Goal: Find specific page/section: Find specific page/section

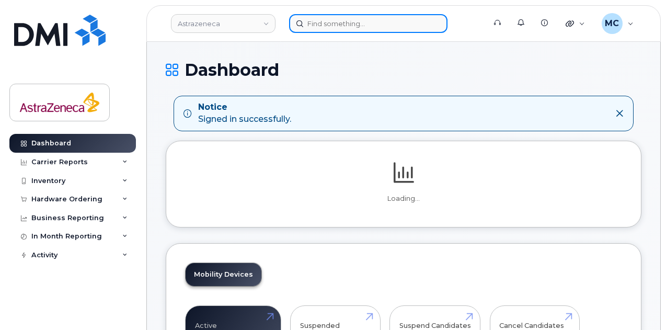
click at [323, 29] on input at bounding box center [368, 23] width 158 height 19
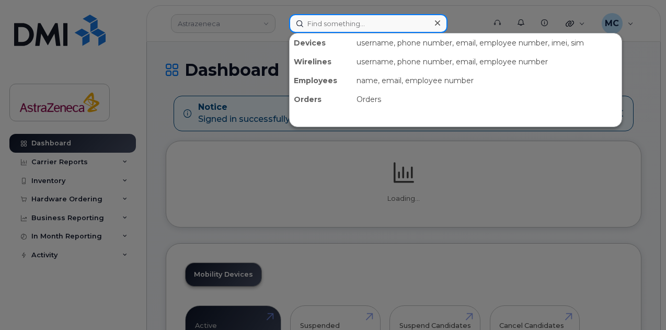
click at [327, 22] on input at bounding box center [368, 23] width 158 height 19
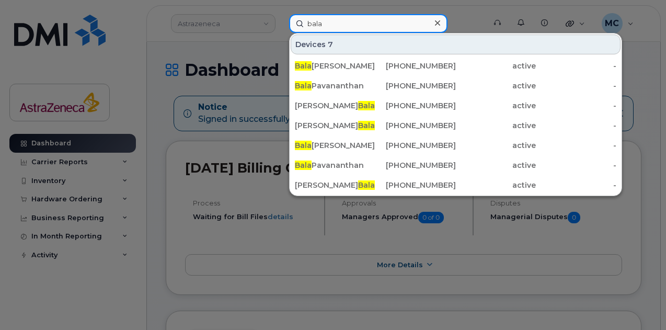
drag, startPoint x: 354, startPoint y: 25, endPoint x: 156, endPoint y: 14, distance: 198.5
click at [297, 19] on input "bala" at bounding box center [368, 23] width 158 height 19
paste input "Swaminathan, Balakumar"
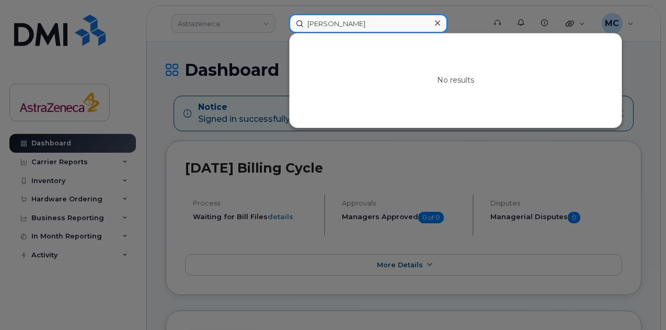
click at [369, 25] on input "Swaminathan, Balakumar" at bounding box center [368, 23] width 158 height 19
click at [306, 22] on input "Swaminathan," at bounding box center [368, 23] width 158 height 19
paste input "Balakumar"
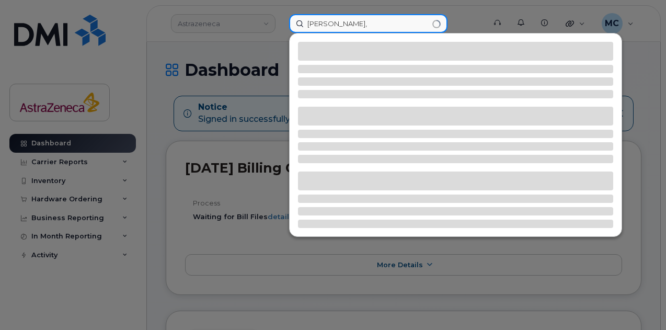
click at [420, 25] on input "Balakumar Swaminathan," at bounding box center [368, 23] width 158 height 19
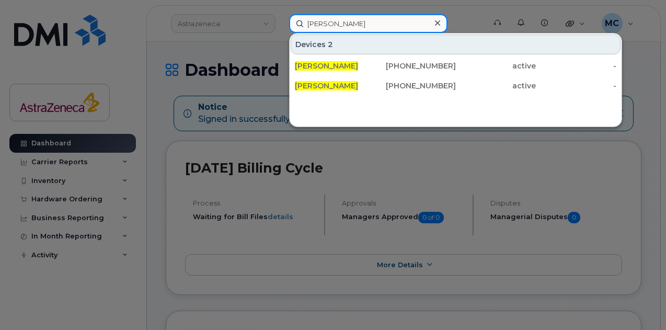
type input "[PERSON_NAME]"
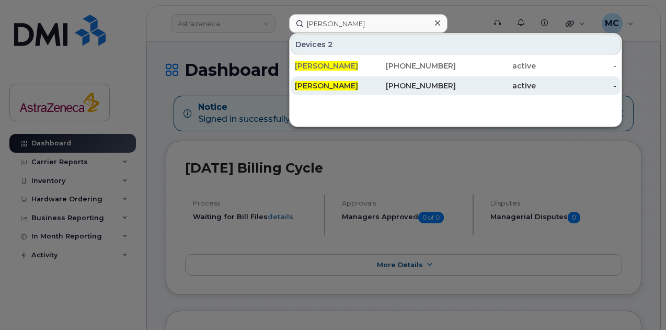
click at [335, 85] on span "[PERSON_NAME]" at bounding box center [326, 85] width 63 height 9
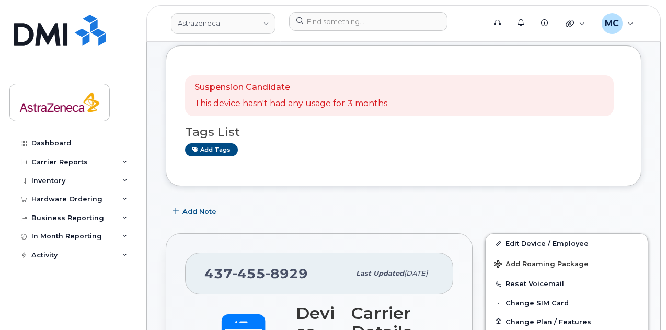
scroll to position [52, 0]
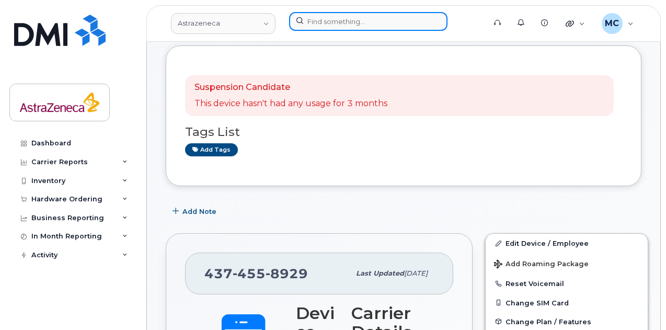
click at [339, 24] on input at bounding box center [368, 21] width 158 height 19
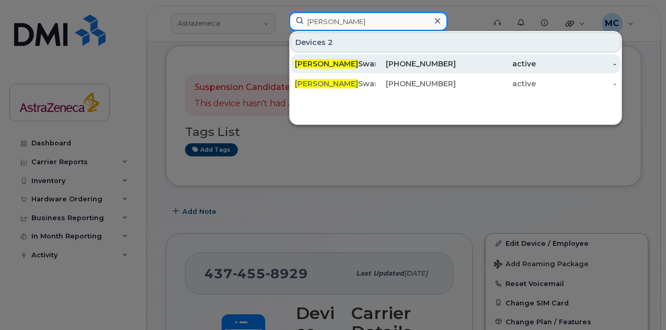
type input "[PERSON_NAME]"
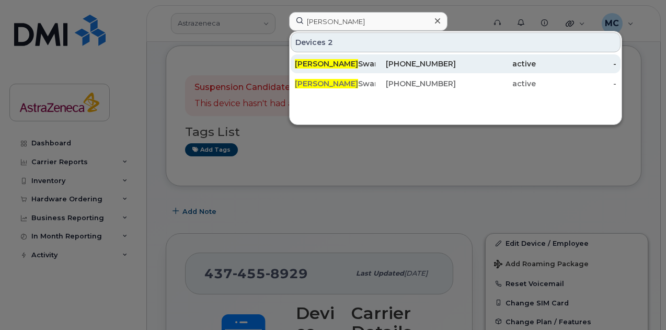
click at [363, 65] on div "[PERSON_NAME]" at bounding box center [335, 64] width 81 height 10
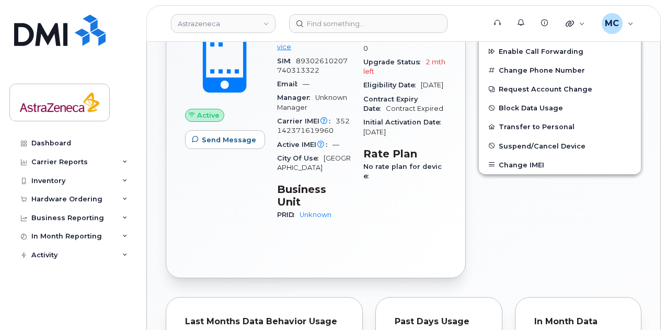
scroll to position [207, 0]
